Goal: Find specific fact: Find specific fact

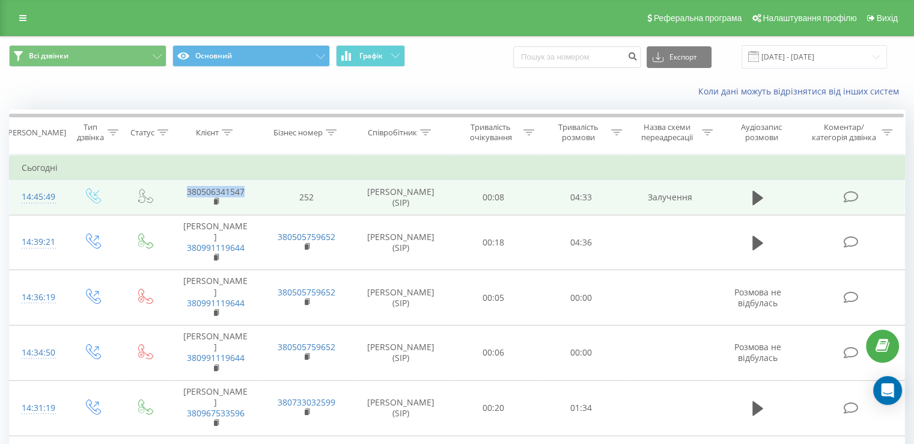
drag, startPoint x: 248, startPoint y: 191, endPoint x: 180, endPoint y: 193, distance: 68.0
click at [180, 193] on td "380506341547" at bounding box center [215, 197] width 91 height 35
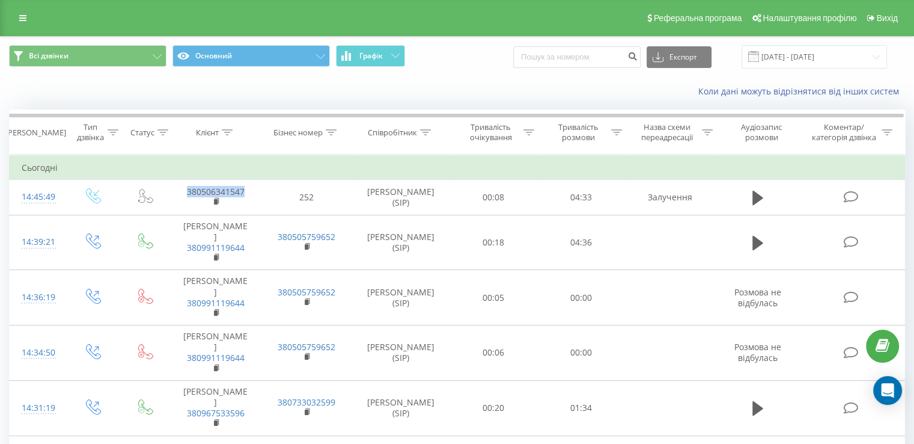
copy link "380506341547"
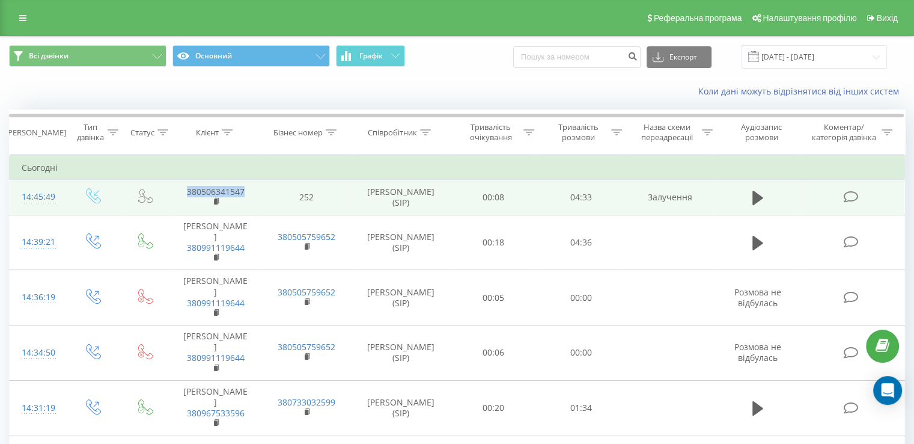
copy link "380506341547"
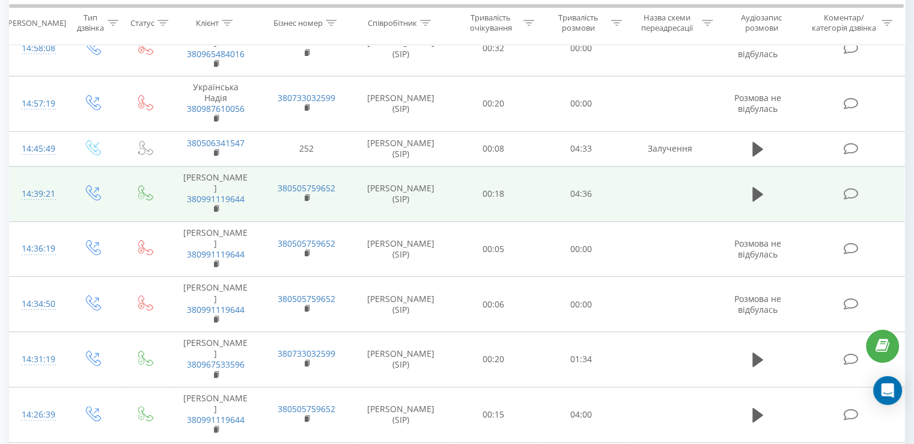
scroll to position [220, 0]
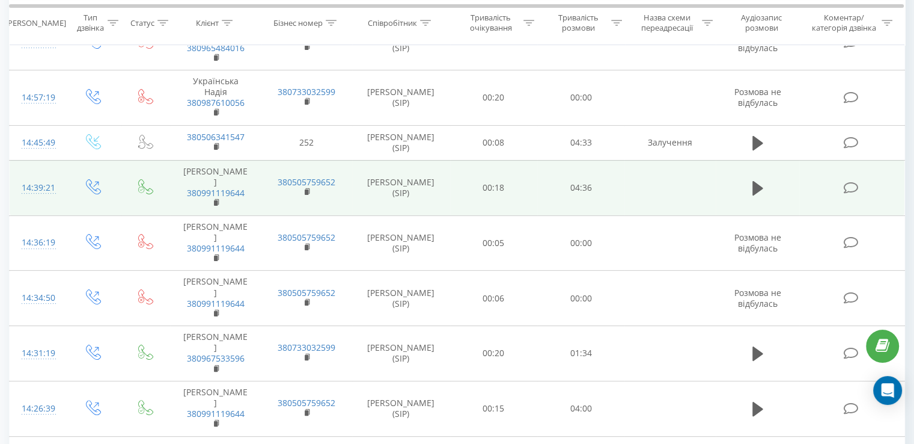
drag, startPoint x: 753, startPoint y: 182, endPoint x: 750, endPoint y: 205, distance: 23.6
click at [753, 182] on icon at bounding box center [758, 188] width 11 height 14
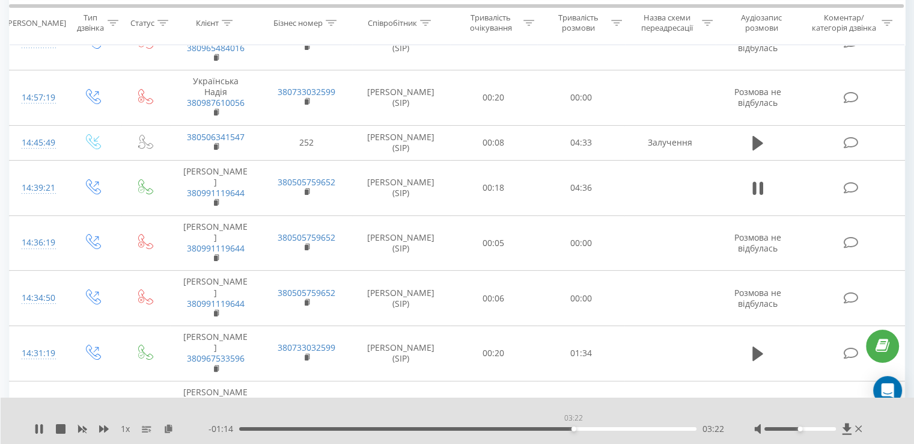
click at [574, 430] on div "03:22" at bounding box center [467, 429] width 457 height 4
click at [643, 432] on div "- 01:10 03:26 03:26" at bounding box center [467, 429] width 516 height 12
click at [644, 429] on div "03:27" at bounding box center [467, 429] width 457 height 4
click at [662, 428] on div "04:06" at bounding box center [467, 429] width 457 height 4
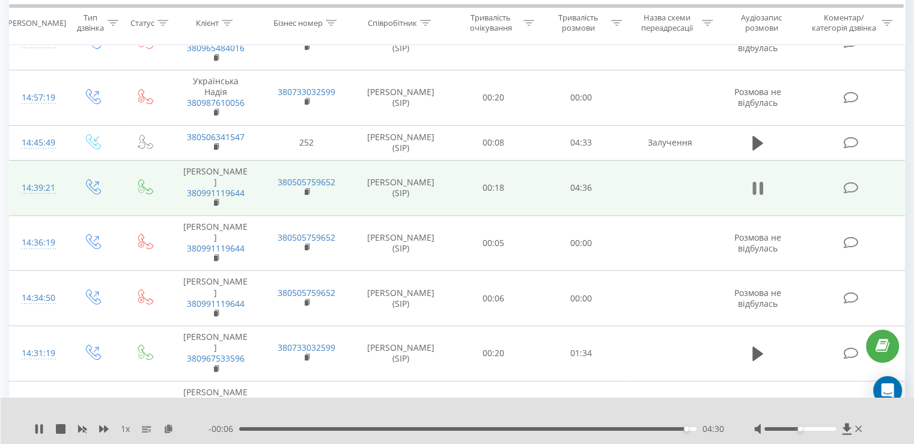
click at [760, 186] on icon at bounding box center [761, 188] width 4 height 13
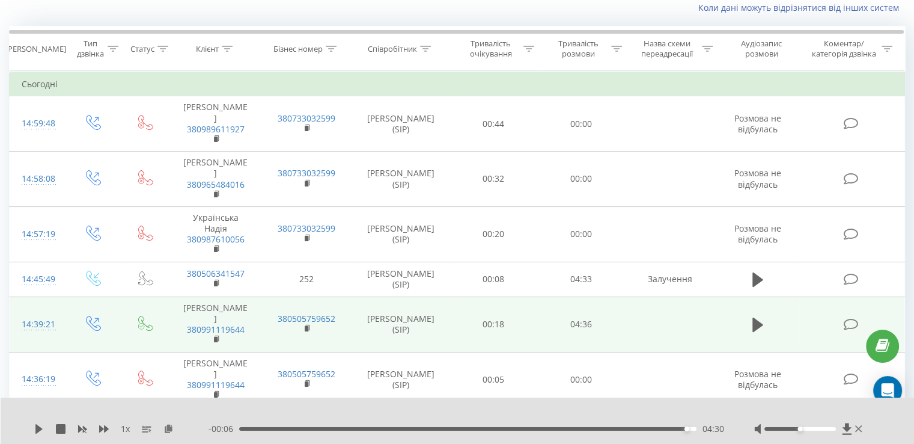
scroll to position [0, 0]
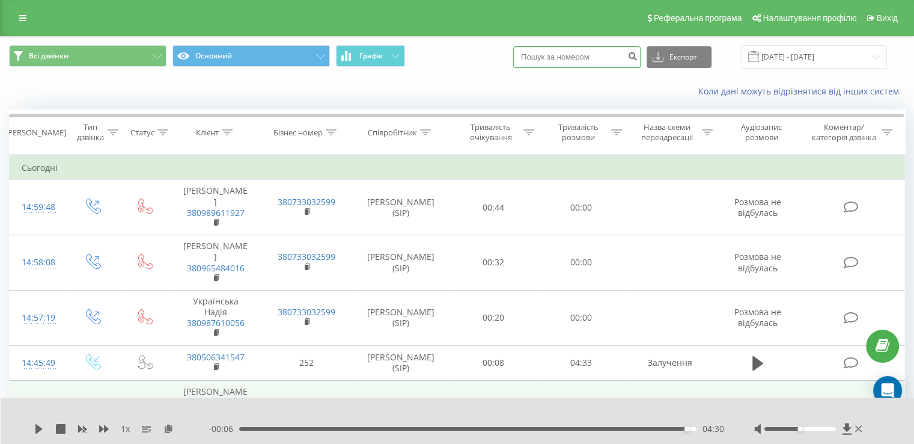
click at [561, 57] on input at bounding box center [576, 57] width 127 height 22
click at [558, 60] on input at bounding box center [576, 57] width 127 height 22
